Goal: Information Seeking & Learning: Check status

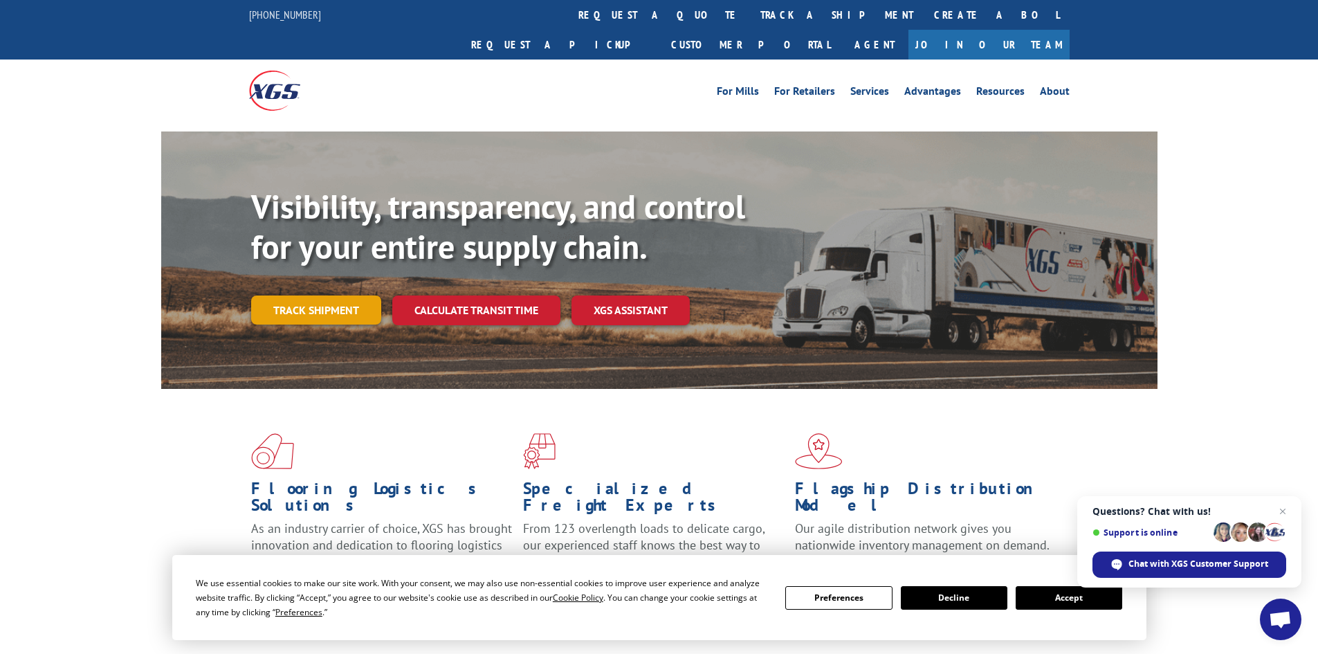
click at [347, 295] on link "Track shipment" at bounding box center [316, 309] width 130 height 29
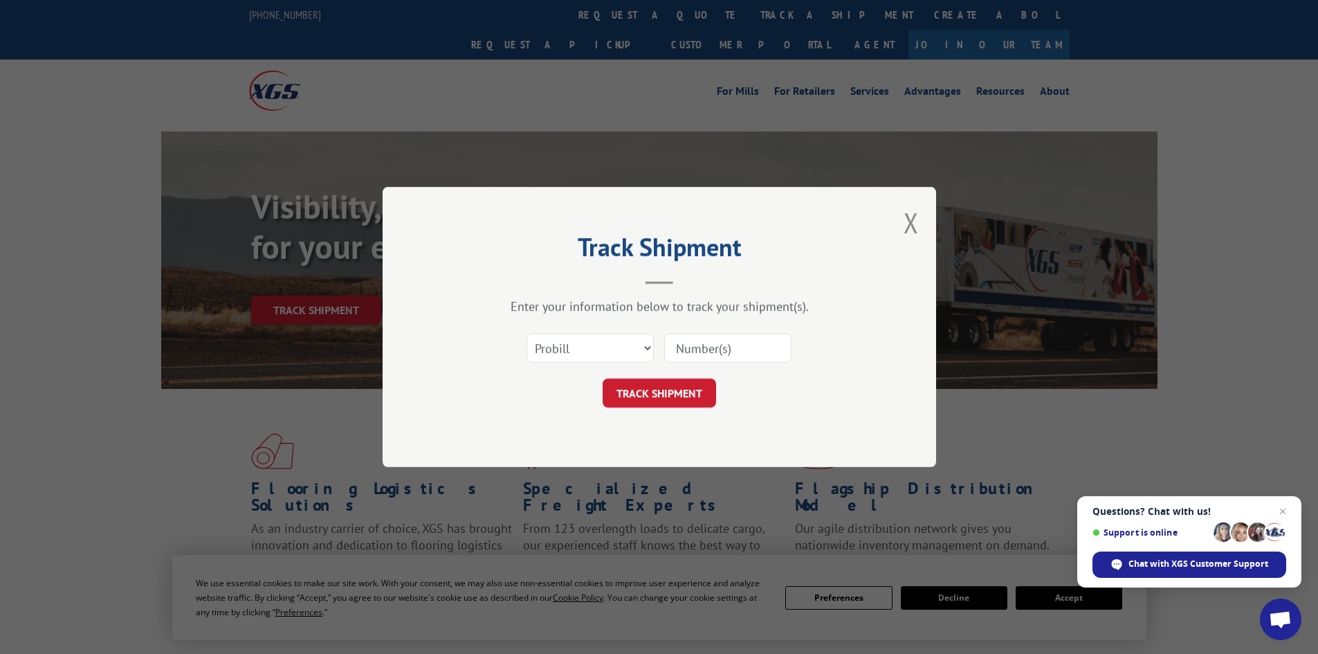
paste input "6003241"
type input "6003241"
click at [679, 394] on button "TRACK SHIPMENT" at bounding box center [658, 392] width 113 height 29
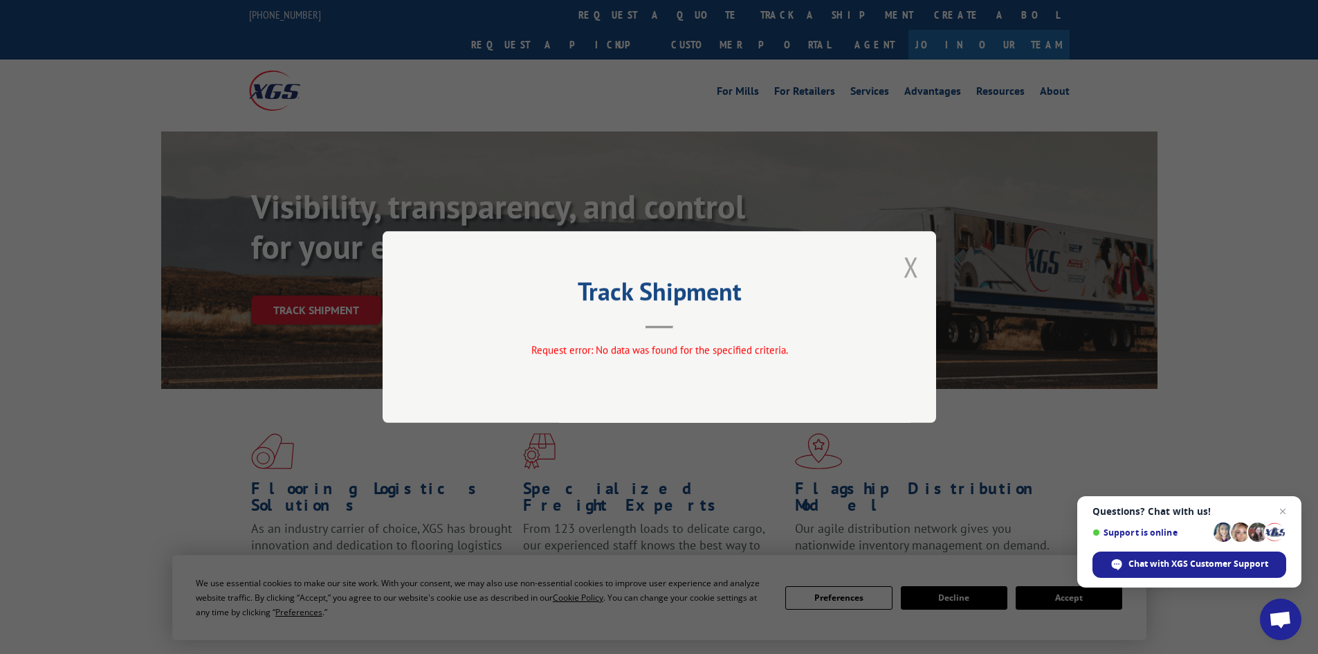
click at [906, 265] on button "Close modal" at bounding box center [910, 266] width 15 height 37
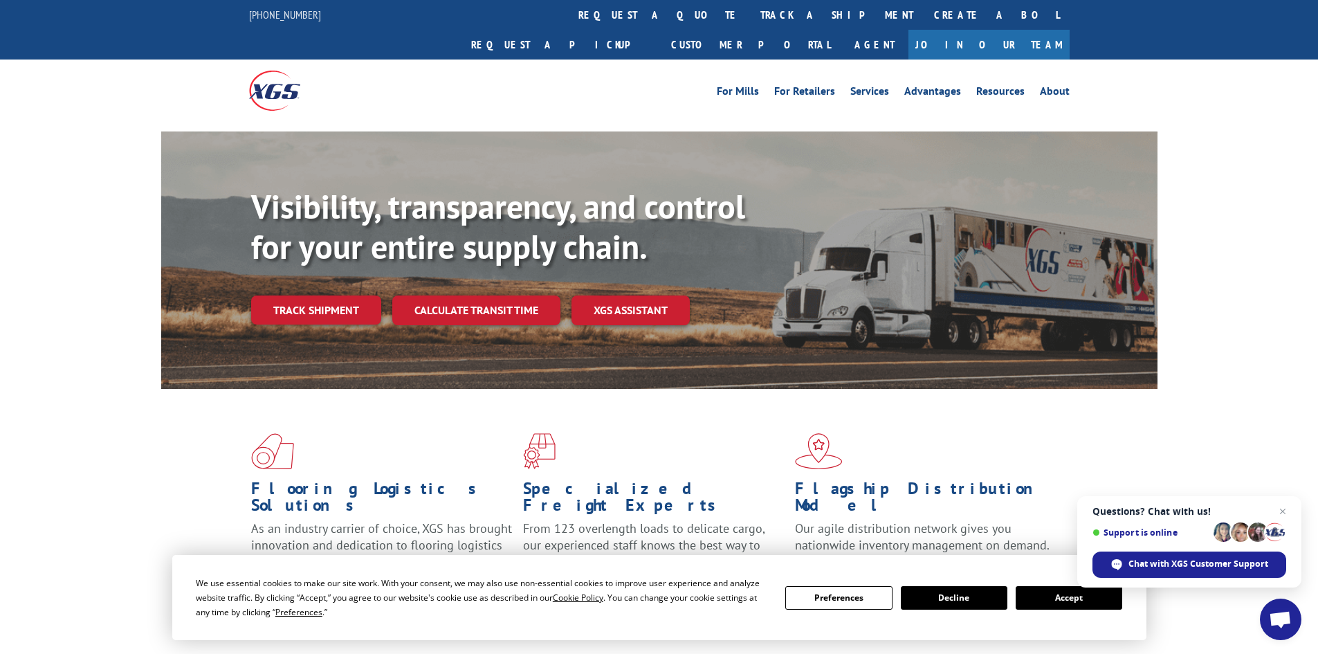
drag, startPoint x: 336, startPoint y: 276, endPoint x: 358, endPoint y: 276, distance: 22.1
click at [337, 295] on link "Track shipment" at bounding box center [316, 309] width 130 height 29
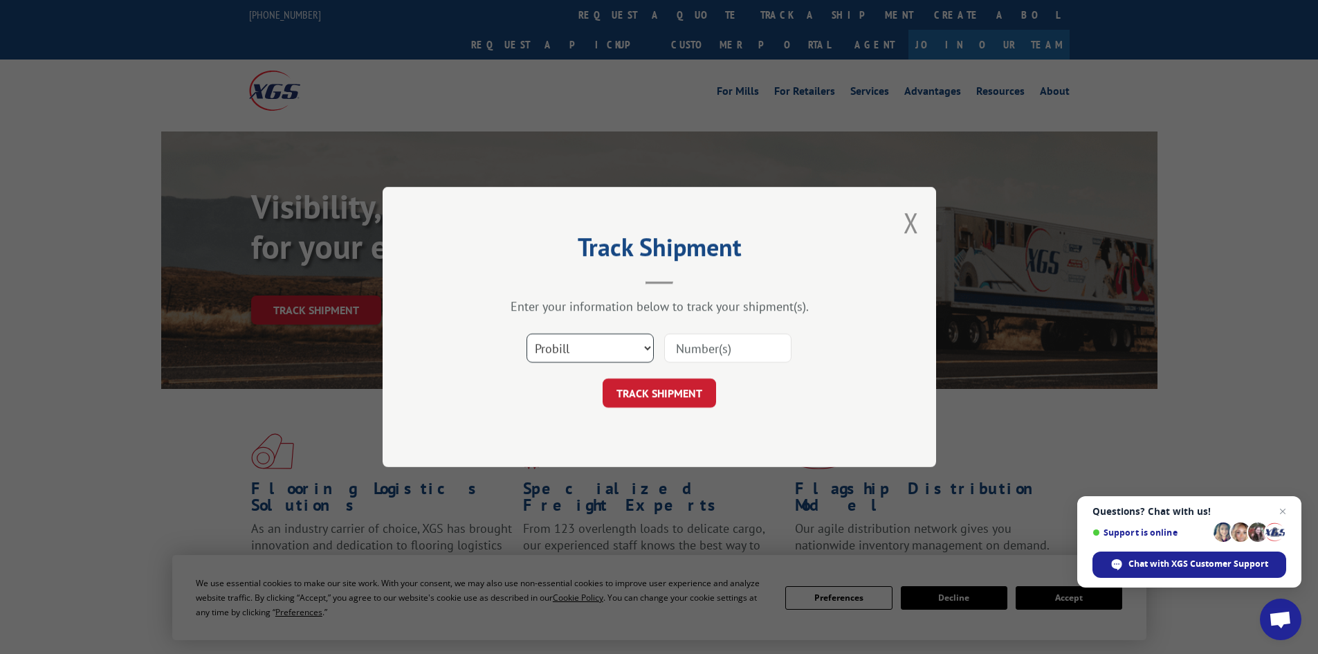
click at [591, 343] on select "Select category... Probill BOL PO" at bounding box center [589, 347] width 127 height 29
select select "bol"
click at [526, 333] on select "Select category... Probill BOL PO" at bounding box center [589, 347] width 127 height 29
paste input "6003241"
type input "6003241"
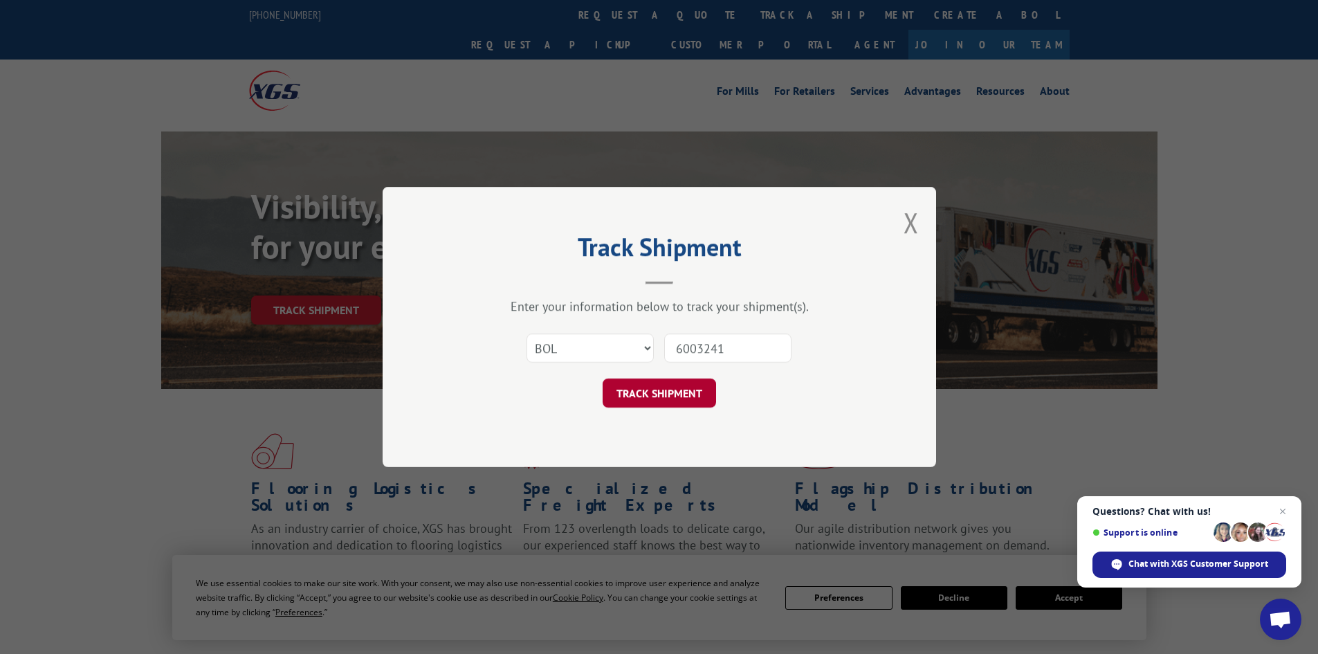
click at [661, 387] on button "TRACK SHIPMENT" at bounding box center [658, 392] width 113 height 29
